Goal: Task Accomplishment & Management: Manage account settings

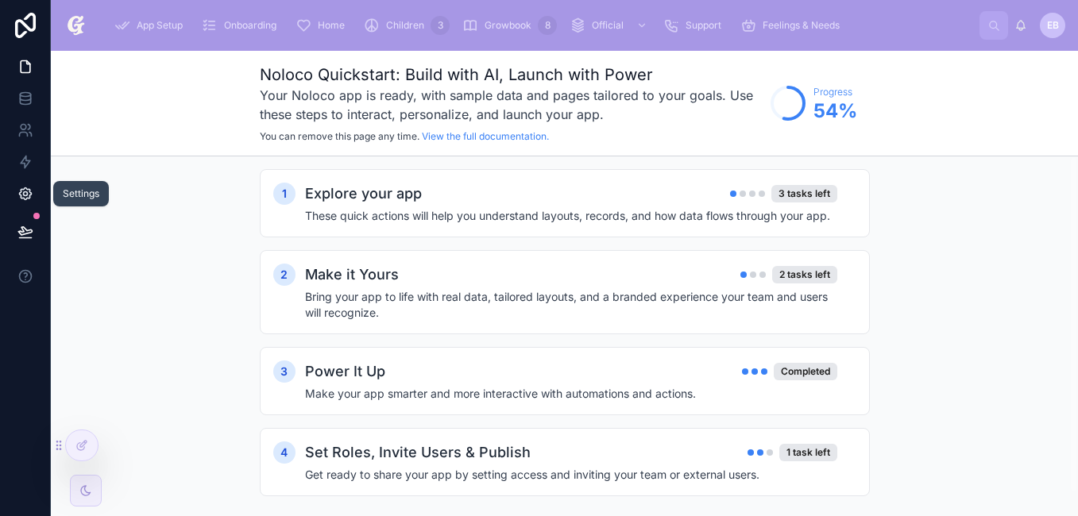
click at [32, 197] on icon at bounding box center [25, 194] width 16 height 16
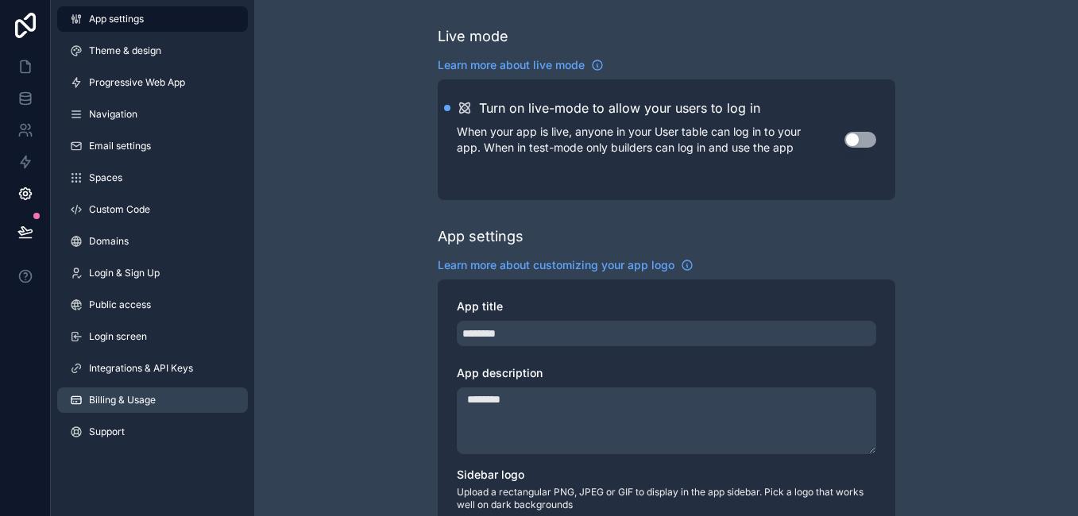
click at [177, 392] on link "Billing & Usage" at bounding box center [152, 400] width 191 height 25
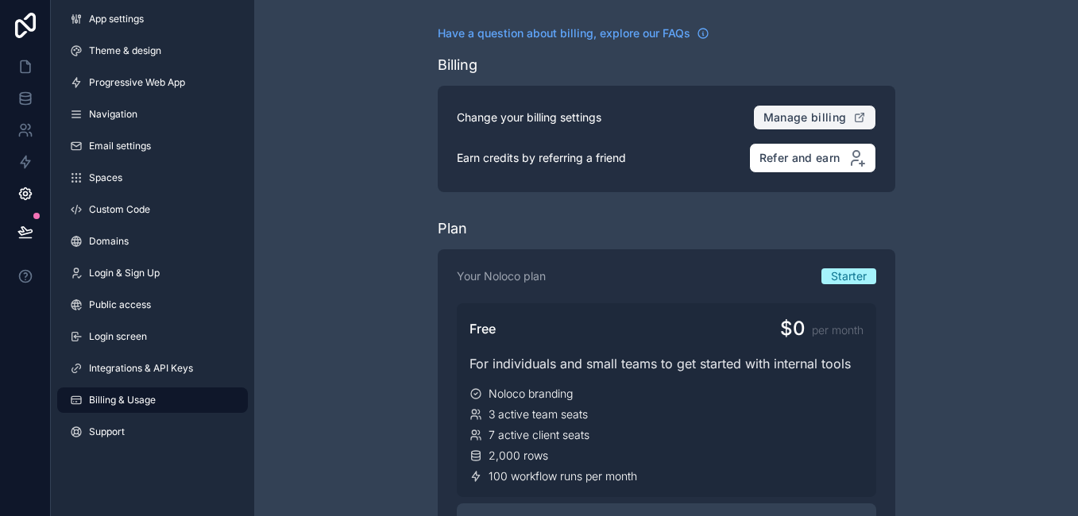
drag, startPoint x: 822, startPoint y: 118, endPoint x: 731, endPoint y: 236, distance: 148.9
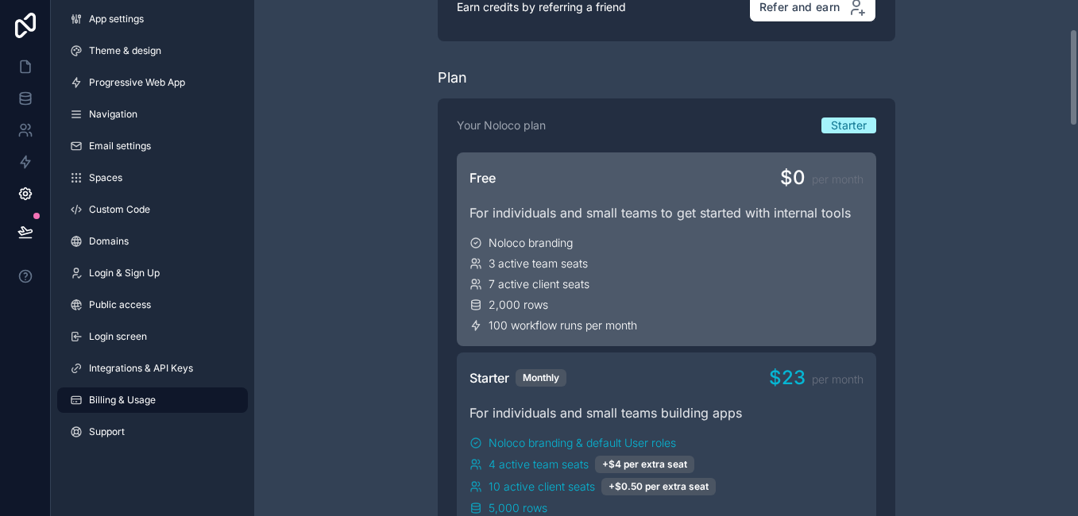
scroll to position [152, 0]
click at [715, 301] on div "2,000 rows" at bounding box center [667, 304] width 394 height 16
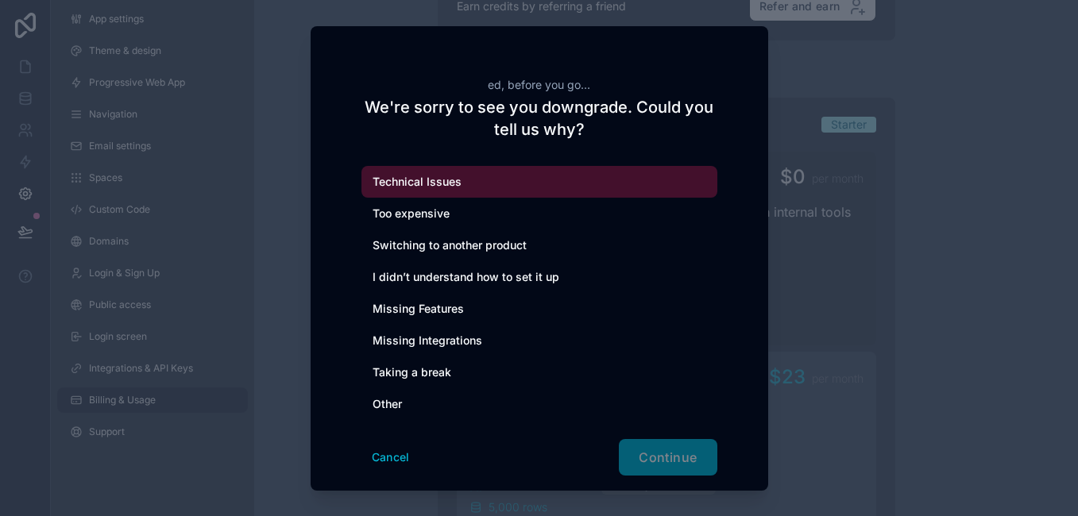
click at [597, 176] on div "Technical Issues" at bounding box center [539, 182] width 356 height 32
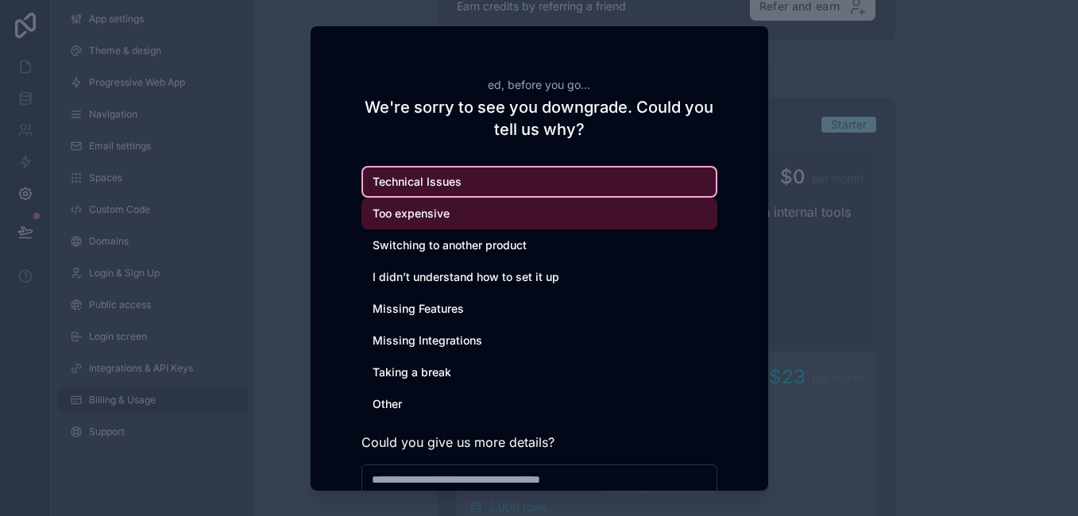
click at [609, 220] on div "Too expensive" at bounding box center [539, 214] width 356 height 32
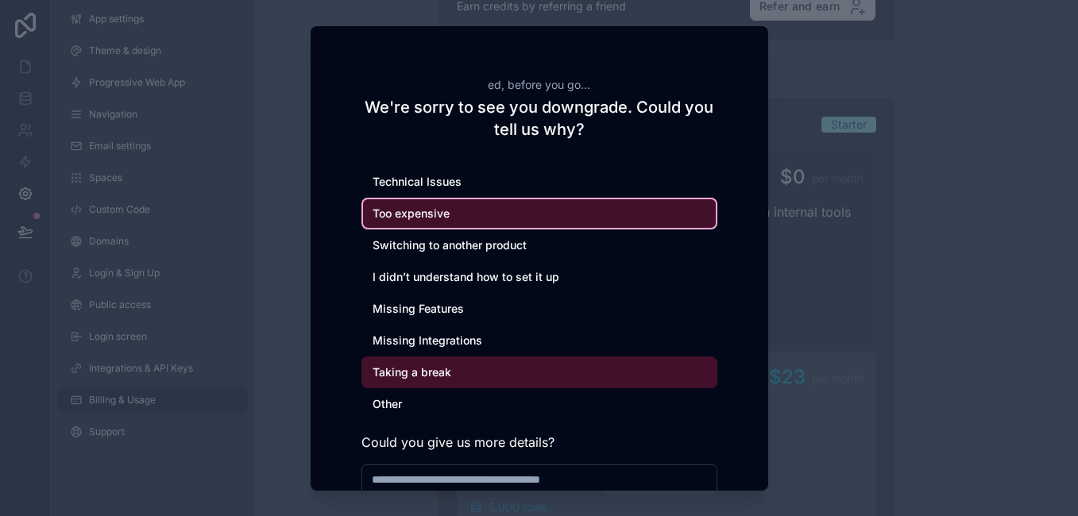
click at [663, 366] on div "Taking a break" at bounding box center [539, 373] width 356 height 32
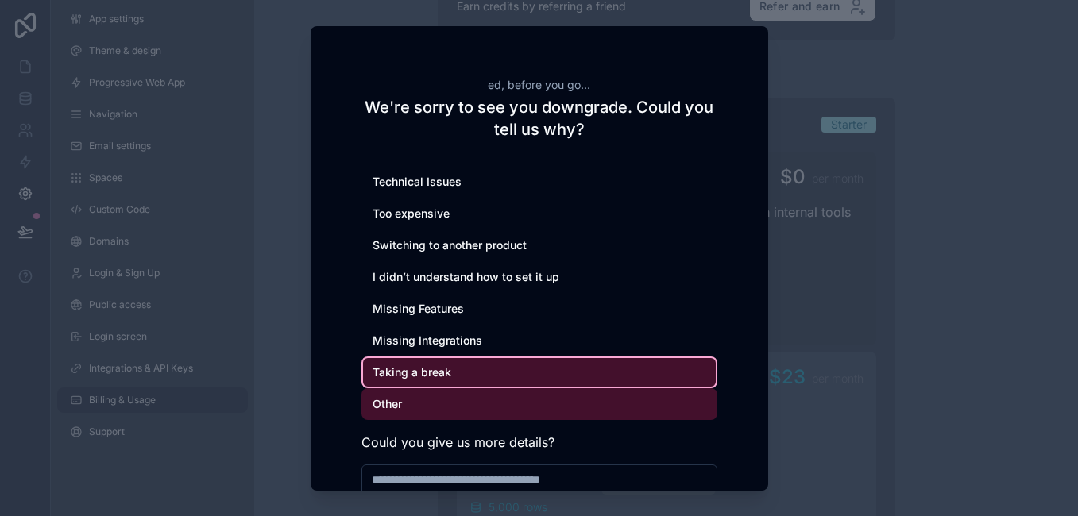
click at [643, 395] on div "Other" at bounding box center [539, 404] width 356 height 32
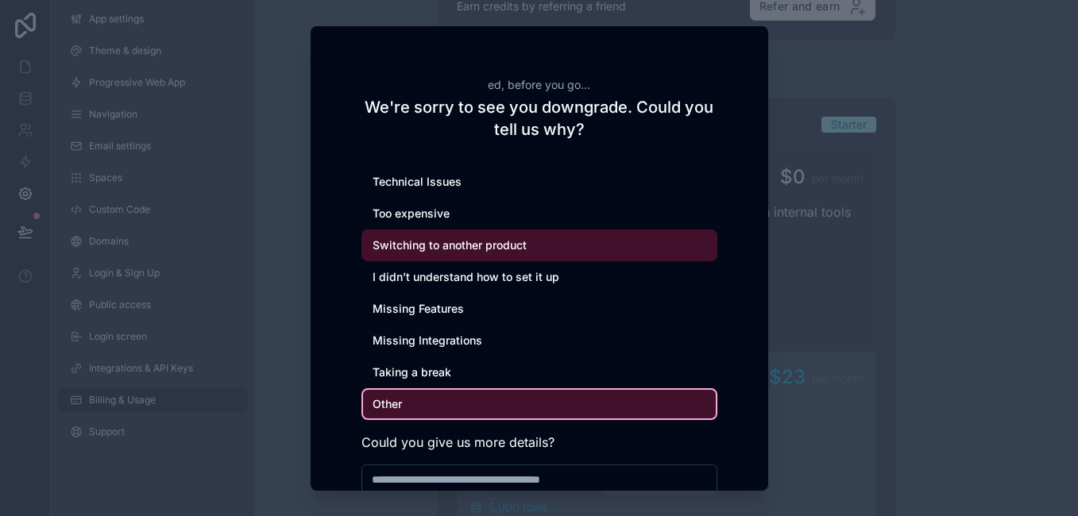
click at [620, 230] on div "Switching to another product" at bounding box center [539, 246] width 356 height 32
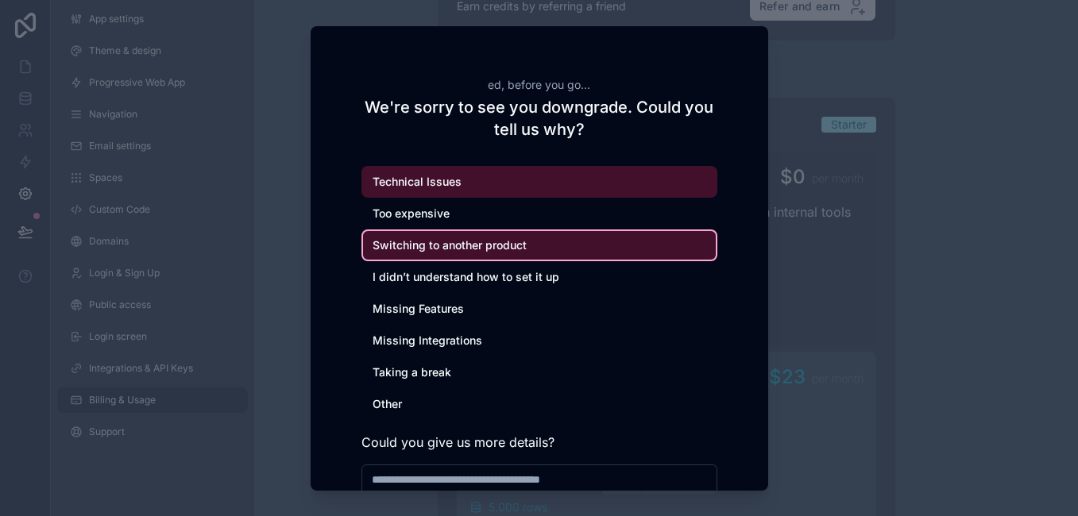
click at [613, 190] on div "Technical Issues" at bounding box center [539, 182] width 356 height 32
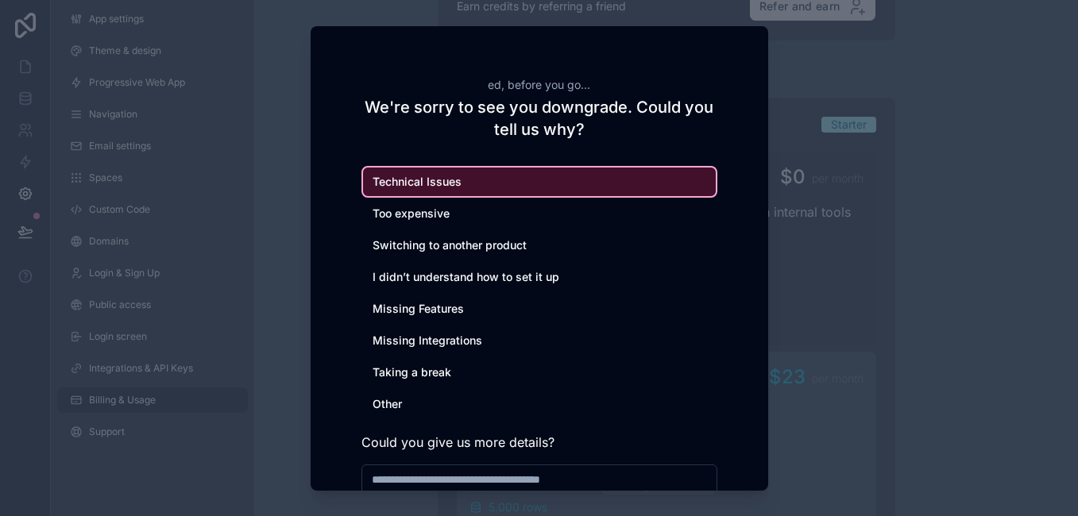
click at [828, 76] on div at bounding box center [539, 258] width 1078 height 516
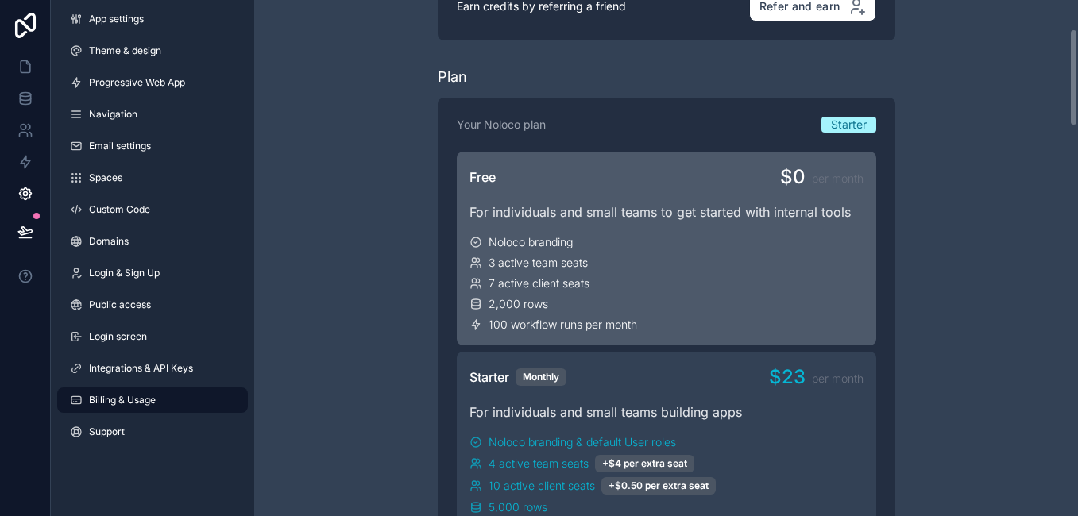
click at [831, 204] on div "For individuals and small teams to get started with internal tools" at bounding box center [667, 212] width 394 height 19
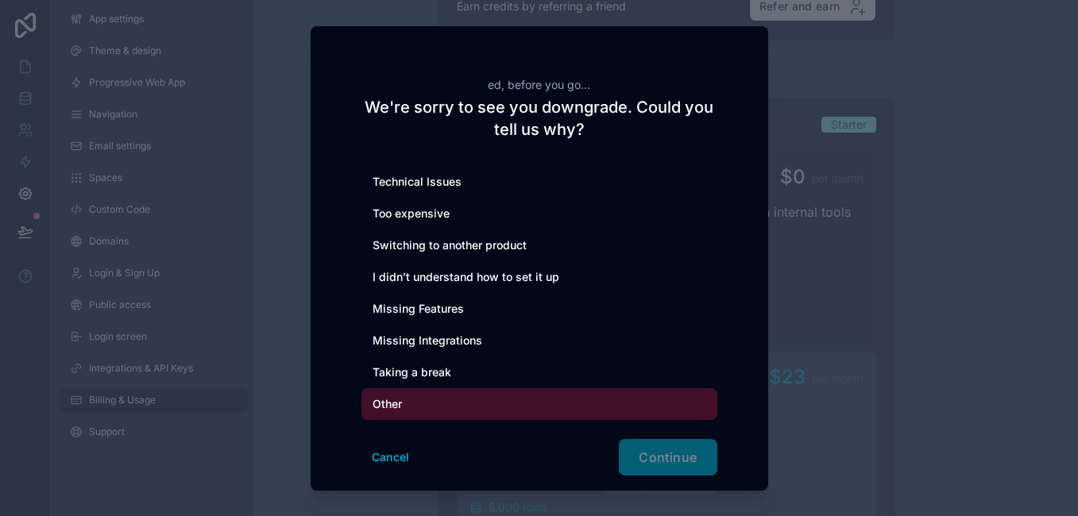
click at [477, 401] on div "Other" at bounding box center [539, 404] width 356 height 32
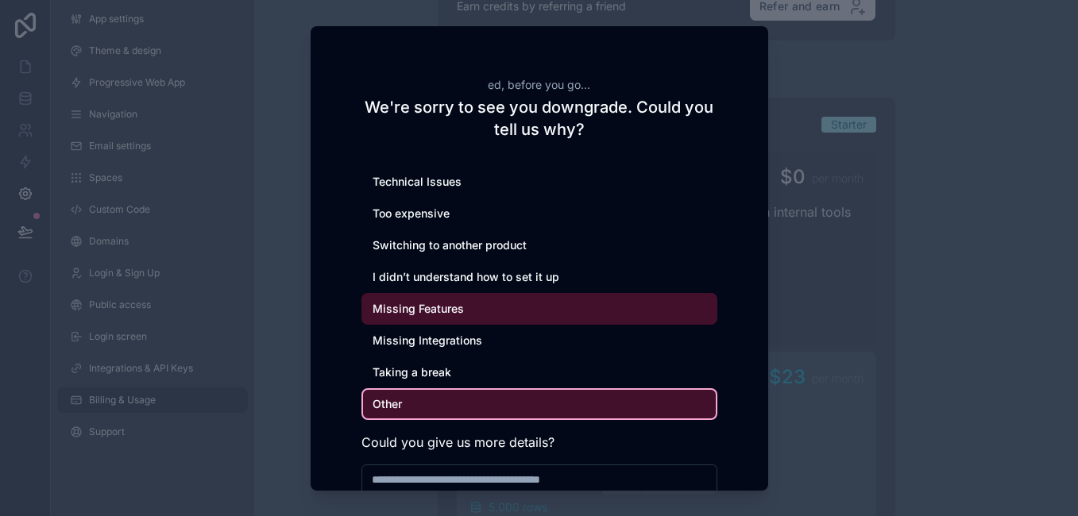
click at [541, 319] on div "Missing Features" at bounding box center [539, 309] width 356 height 32
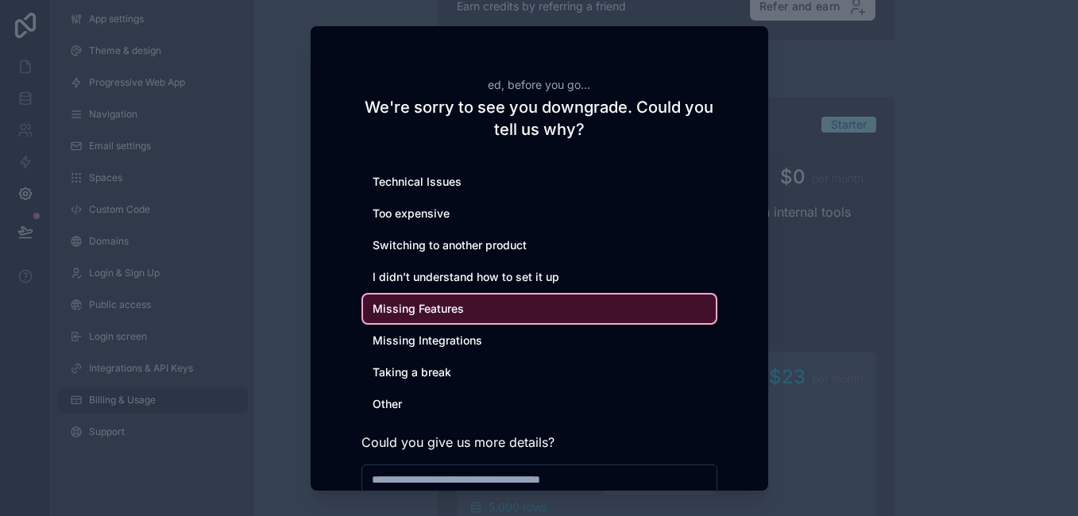
click at [894, 226] on div at bounding box center [539, 258] width 1078 height 516
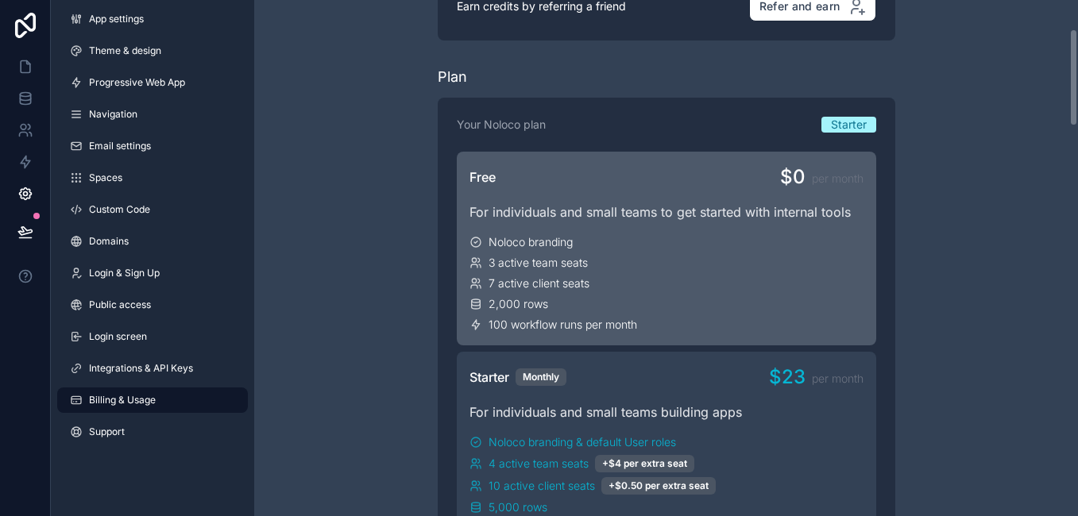
click at [848, 168] on div "$0 per month" at bounding box center [821, 176] width 83 height 25
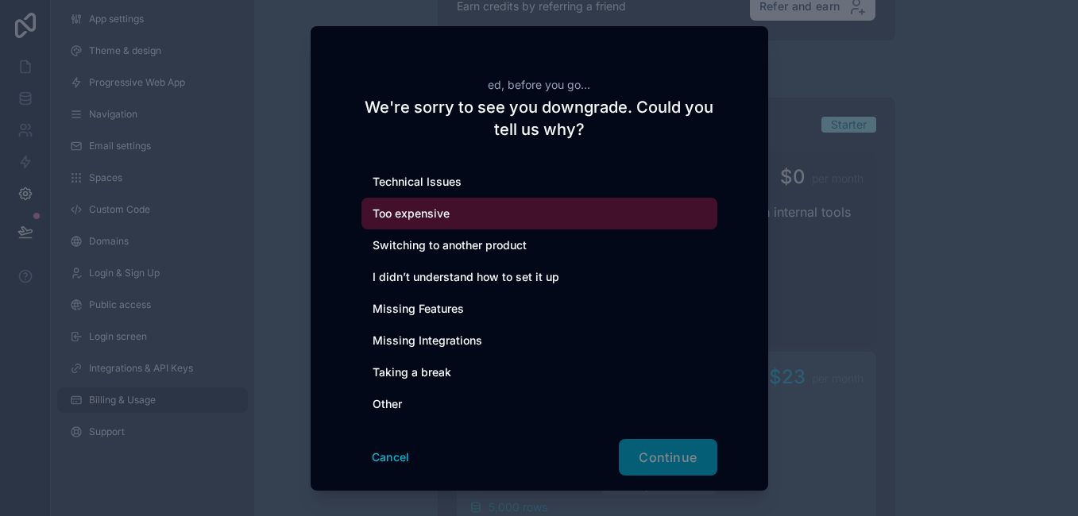
click at [591, 198] on div "Too expensive" at bounding box center [539, 214] width 356 height 32
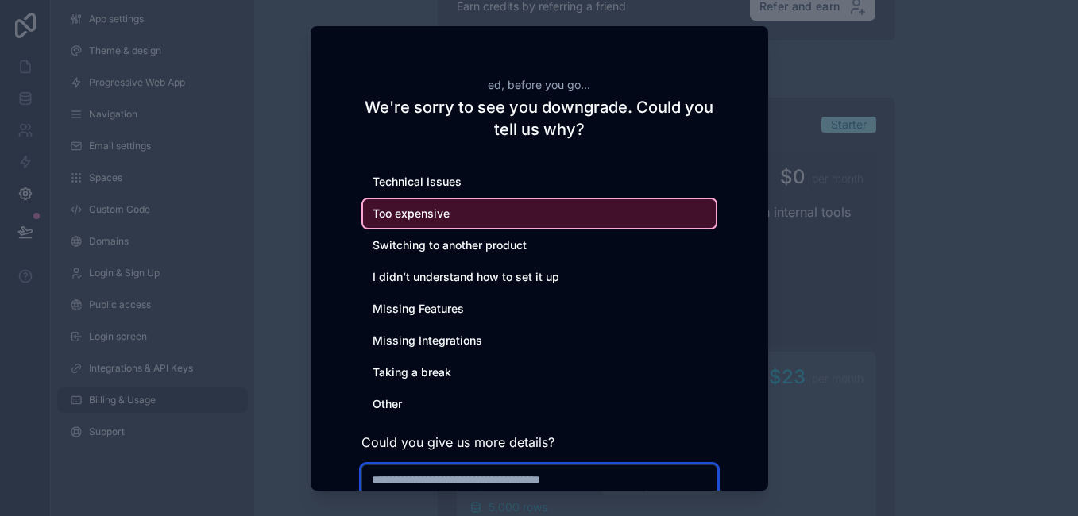
click at [615, 475] on textarea at bounding box center [539, 496] width 356 height 62
type textarea "***"
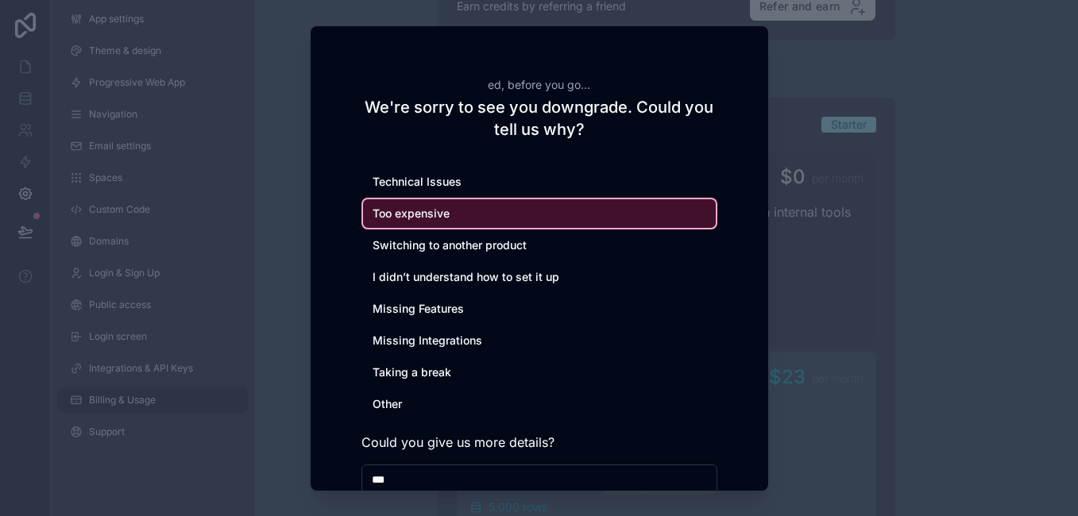
scroll to position [117, 0]
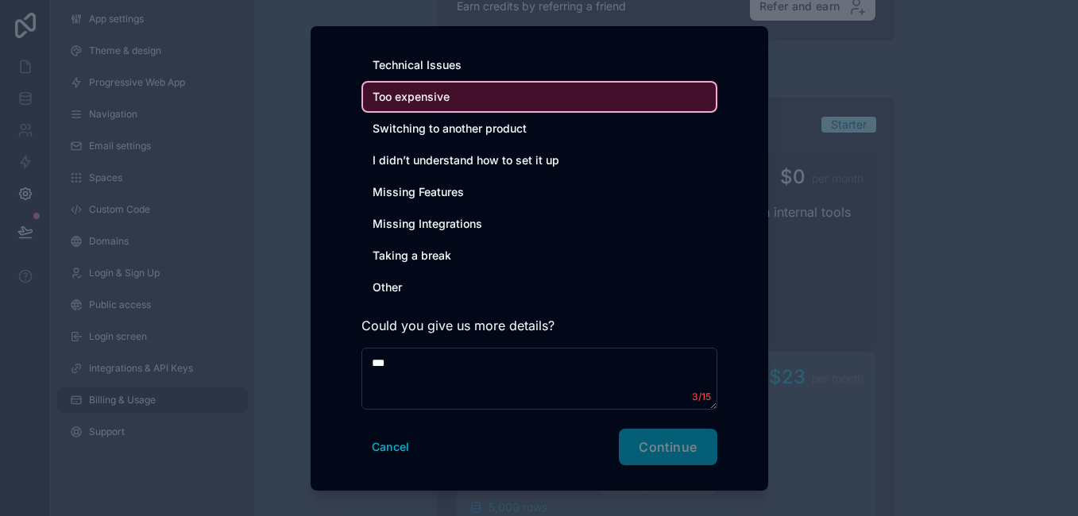
click at [687, 448] on div "Cancel Continue" at bounding box center [539, 447] width 356 height 37
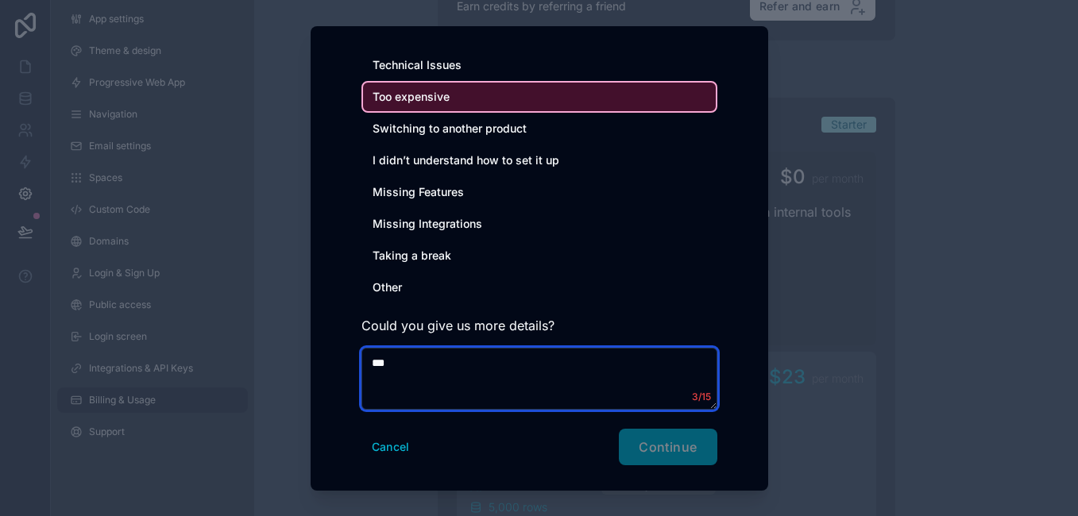
click at [584, 382] on textarea "***" at bounding box center [539, 379] width 356 height 62
type textarea "**********"
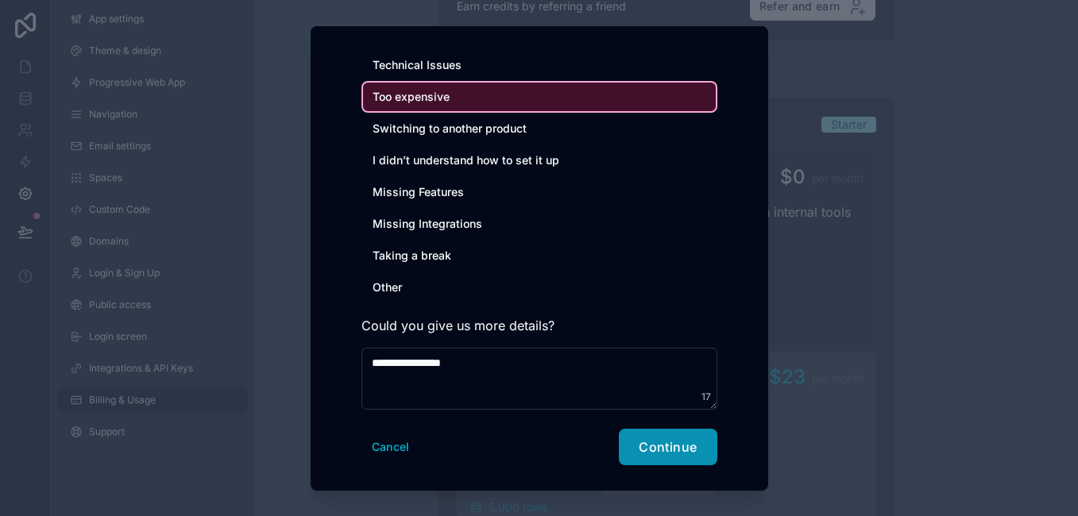
click at [665, 446] on span "Continue" at bounding box center [668, 447] width 58 height 16
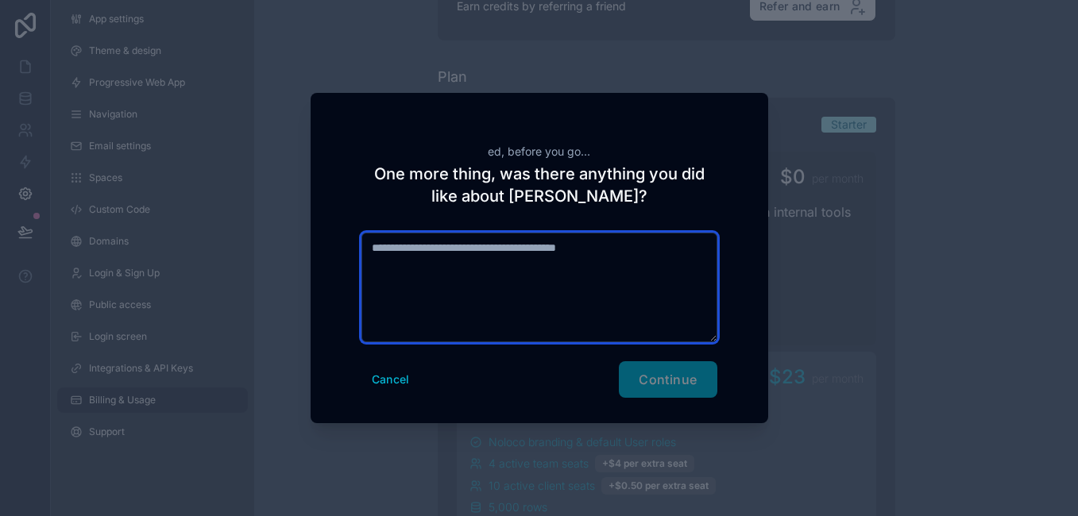
click at [605, 301] on textarea at bounding box center [539, 288] width 356 height 110
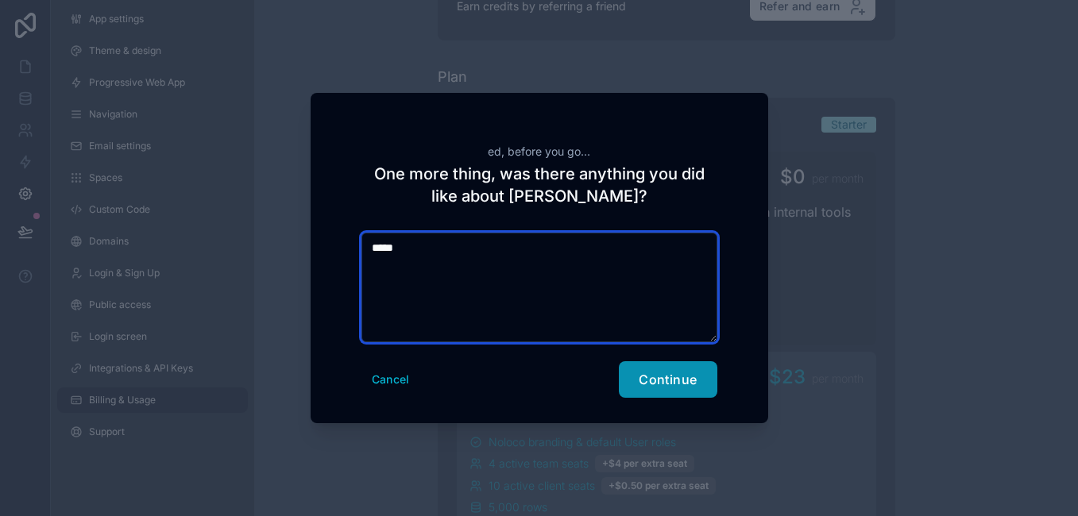
type textarea "****"
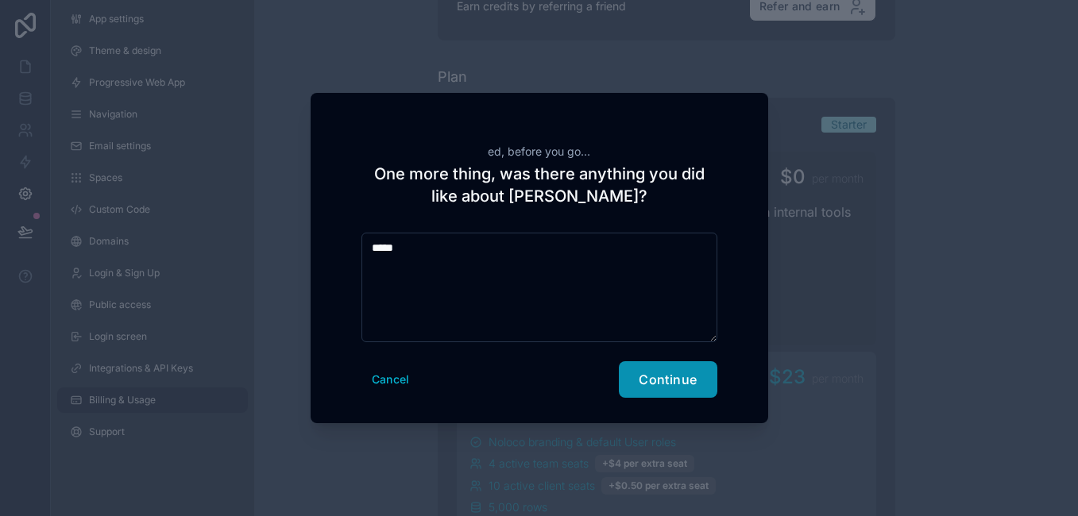
click at [637, 365] on button "Continue" at bounding box center [668, 379] width 98 height 37
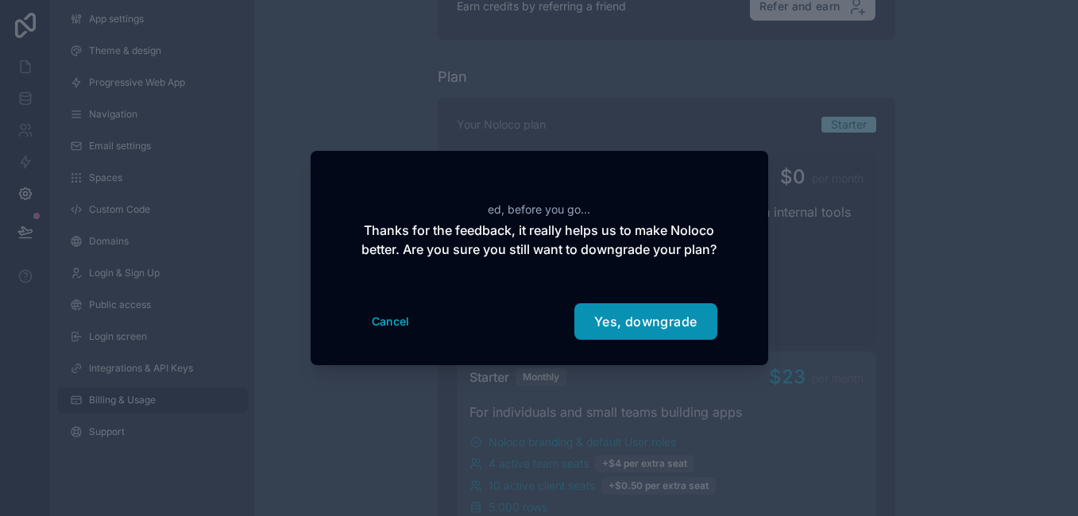
click at [647, 329] on span "Yes, downgrade" at bounding box center [645, 322] width 103 height 16
